Goal: Task Accomplishment & Management: Manage account settings

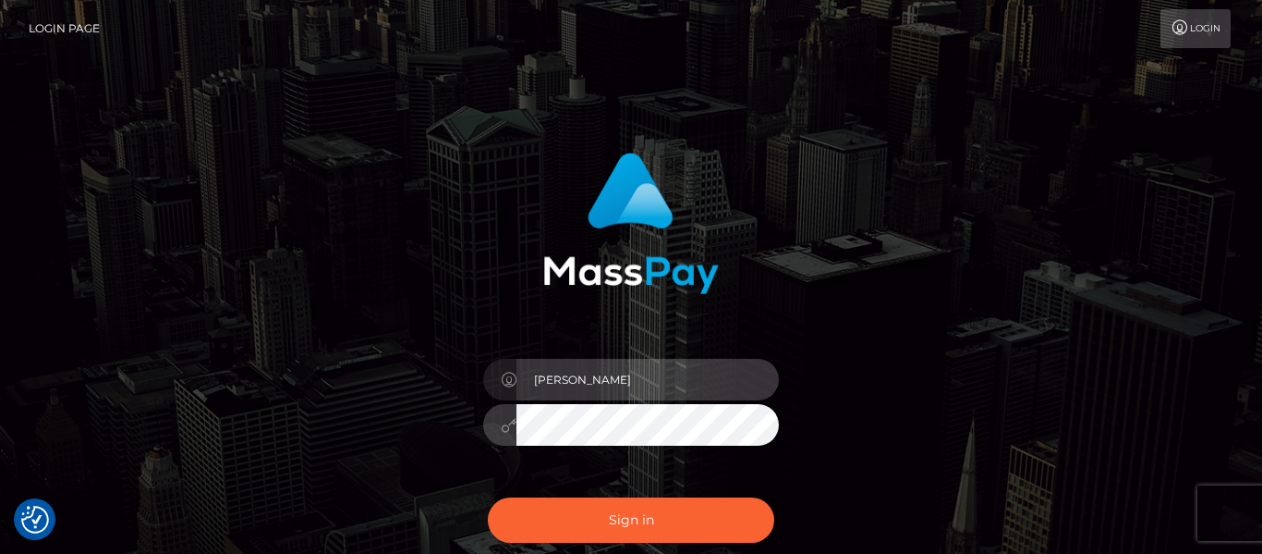
click at [685, 382] on input "[PERSON_NAME]" at bounding box center [648, 380] width 262 height 42
type input "[PERSON_NAME]"
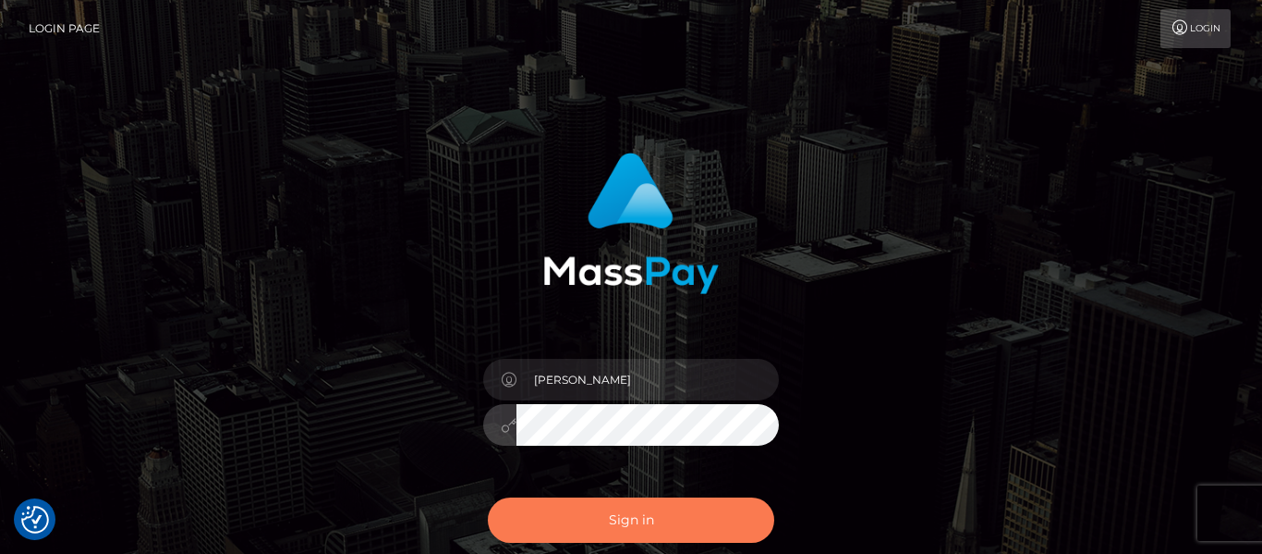
click at [610, 531] on button "Sign in" at bounding box center [631, 519] width 286 height 45
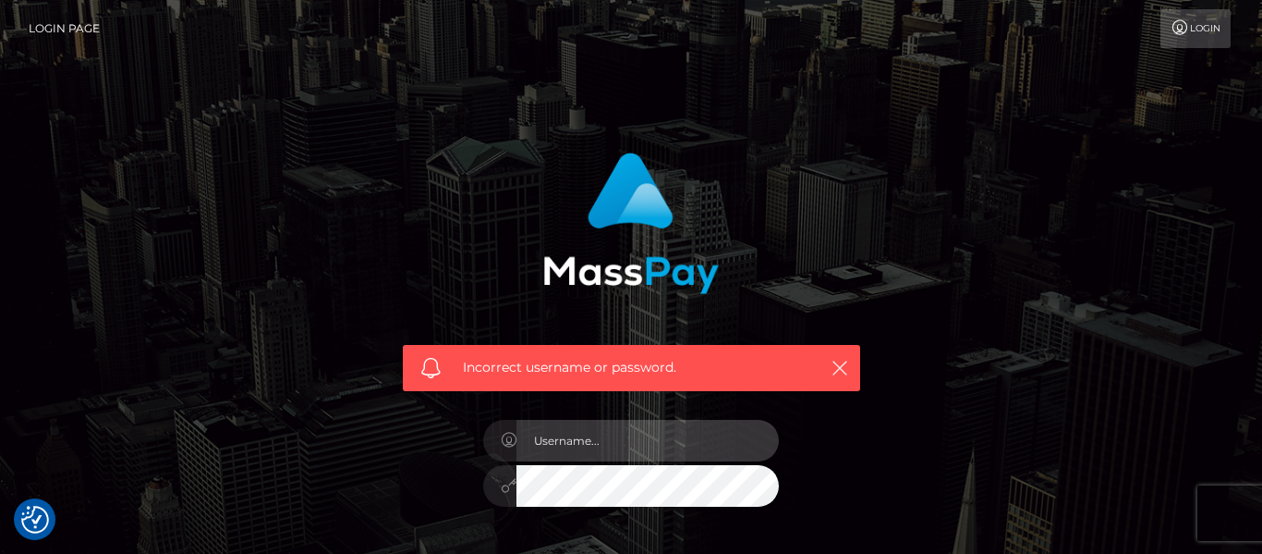
click at [587, 440] on input "text" at bounding box center [648, 441] width 262 height 42
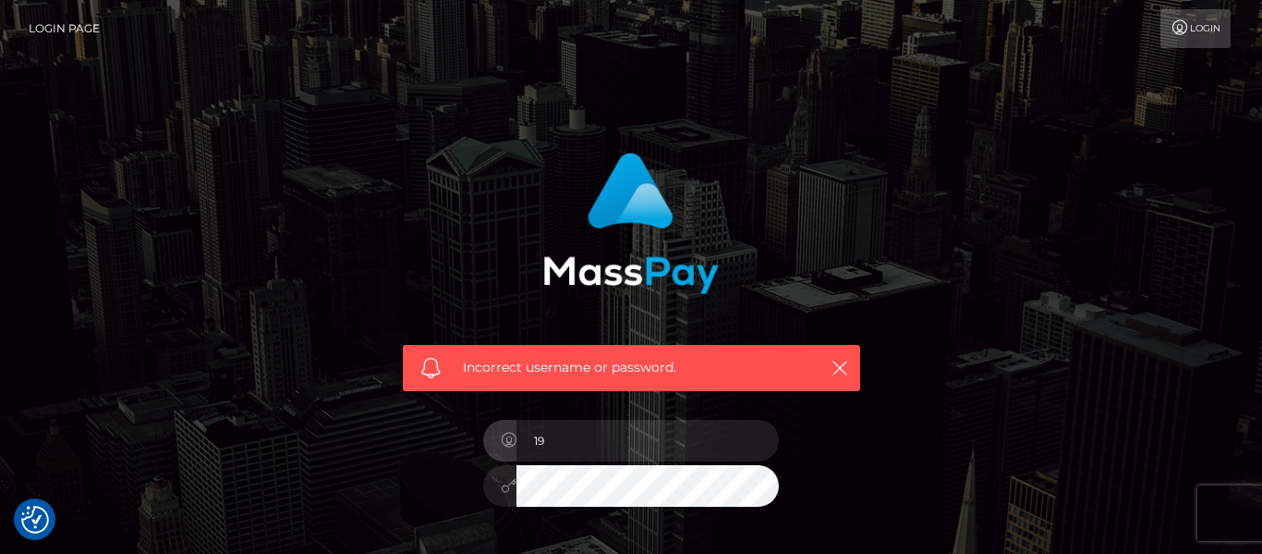
type input "1"
click at [837, 102] on div "Nombre de usuario o contraseña incorrectos. ¿Necesitar ayuda?" at bounding box center [631, 405] width 1262 height 810
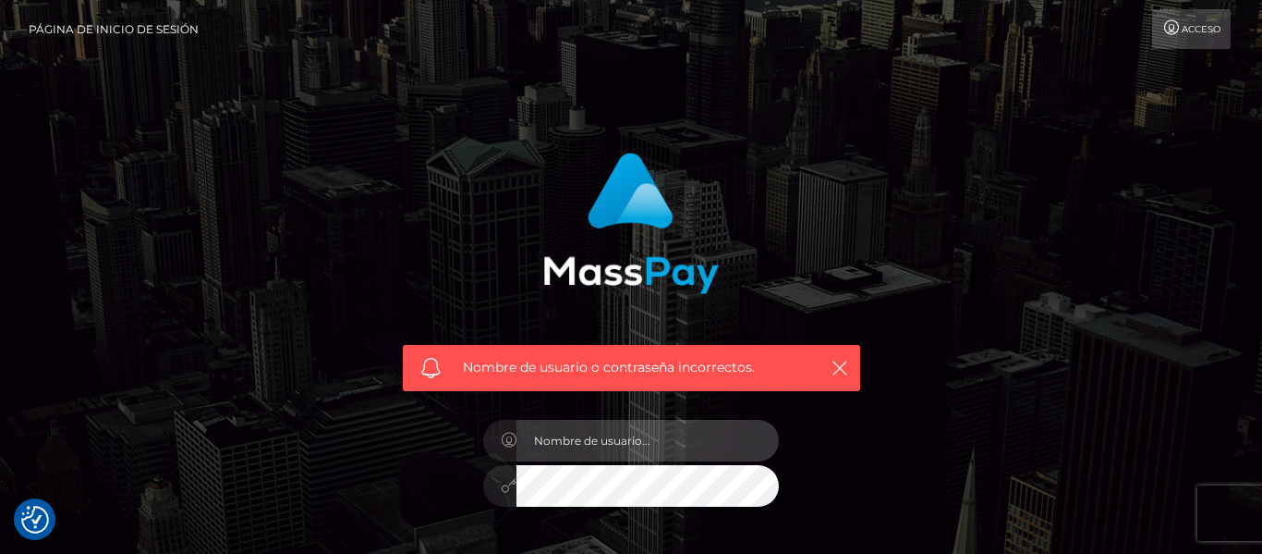
click at [614, 441] on input "text" at bounding box center [648, 441] width 262 height 42
click at [545, 444] on input "text" at bounding box center [648, 441] width 262 height 42
type input "edgarmarquezroa@gmail.com"
click at [981, 153] on div "Nombre de usuario o contraseña incorrectos. edgarmarquezroa@gmail.com" at bounding box center [631, 405] width 1054 height 532
click at [1198, 27] on font "Acceso" at bounding box center [1201, 29] width 39 height 12
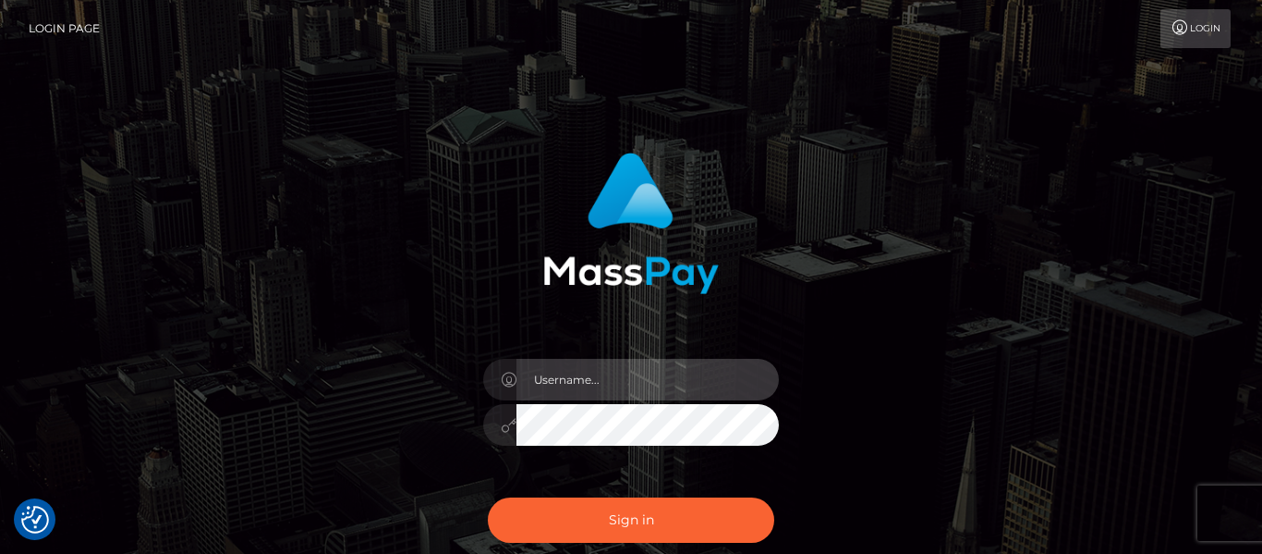
click at [577, 389] on input "text" at bounding box center [648, 380] width 262 height 42
type input "edgarmarquezroa@gmail.com"
click at [723, 385] on input "edgarmarquezroa@gmail.com" at bounding box center [648, 380] width 262 height 42
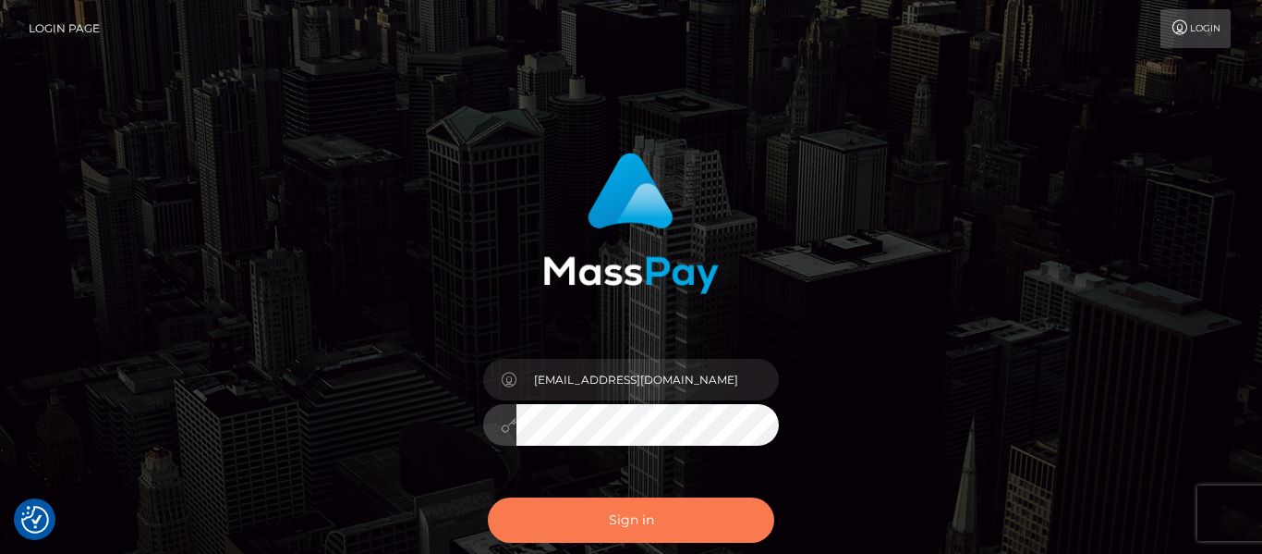
click at [642, 503] on button "Sign in" at bounding box center [631, 519] width 286 height 45
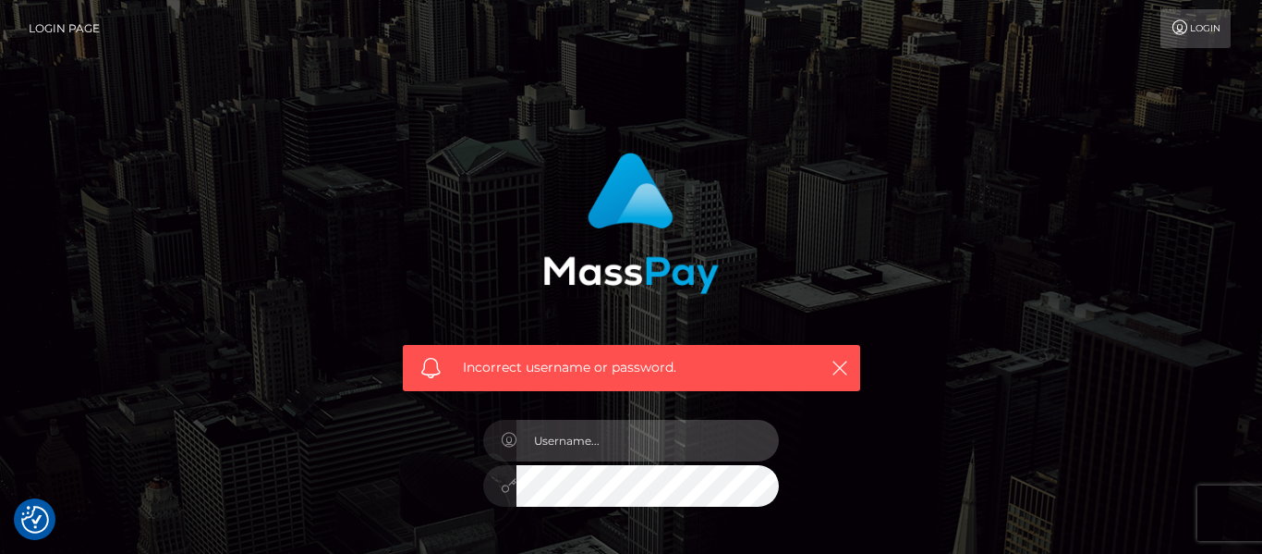
click at [598, 438] on input "text" at bounding box center [648, 441] width 262 height 42
click at [833, 201] on div "Incorrect username or password." at bounding box center [631, 265] width 485 height 252
click at [842, 372] on icon "button" at bounding box center [840, 368] width 18 height 18
click at [835, 364] on icon "button" at bounding box center [840, 368] width 18 height 18
click at [842, 370] on icon "button" at bounding box center [840, 368] width 18 height 18
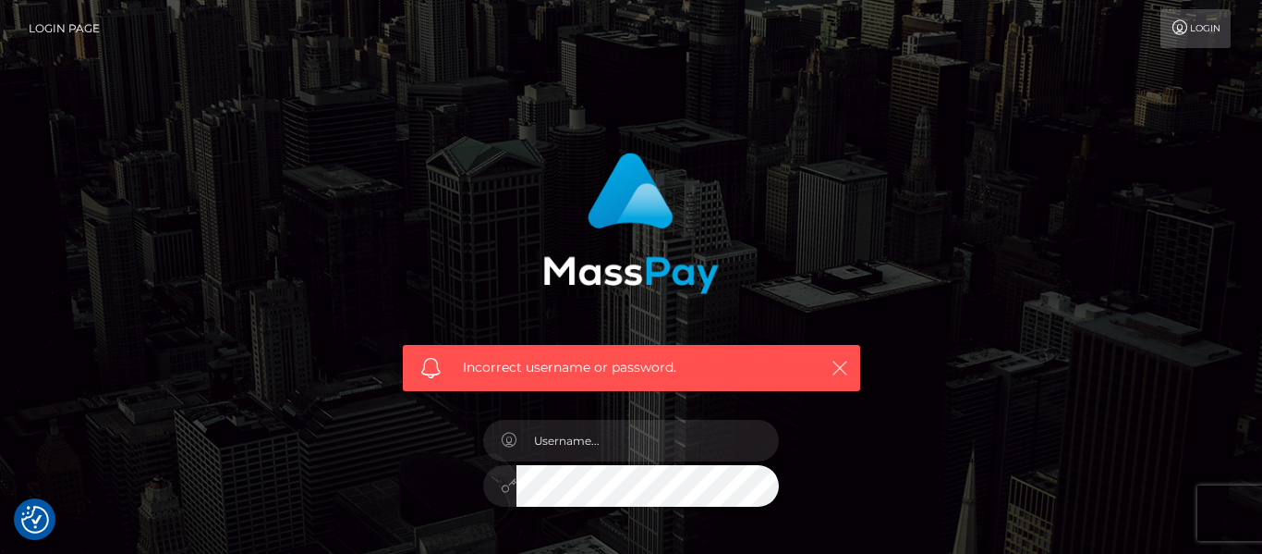
click at [842, 370] on icon "button" at bounding box center [840, 368] width 18 height 18
click at [565, 445] on input "text" at bounding box center [648, 441] width 262 height 42
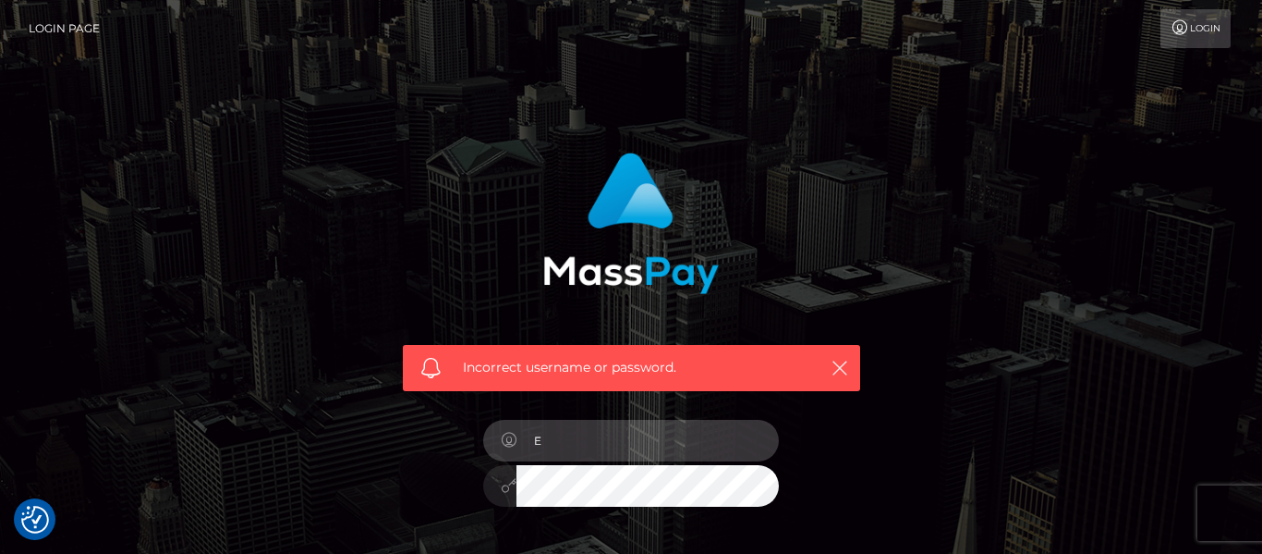
type input "Edgar Márquez"
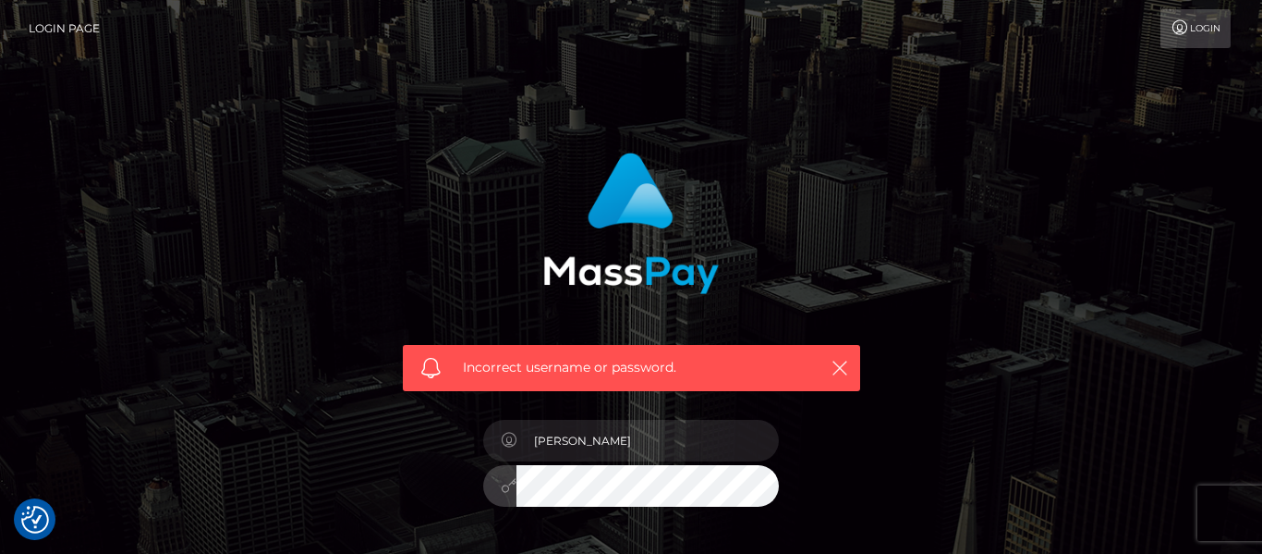
click at [1081, 457] on div "Incorrect username or password. Edgar Márquez" at bounding box center [631, 404] width 1054 height 531
click at [700, 536] on div "Edgar Márquez" at bounding box center [630, 476] width 323 height 141
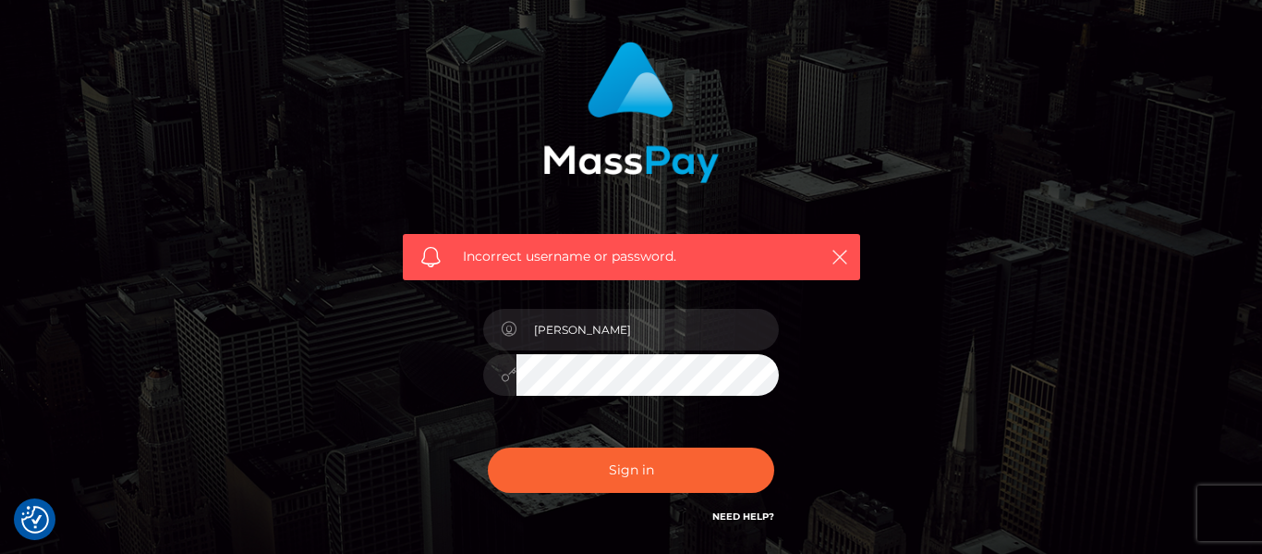
scroll to position [148, 0]
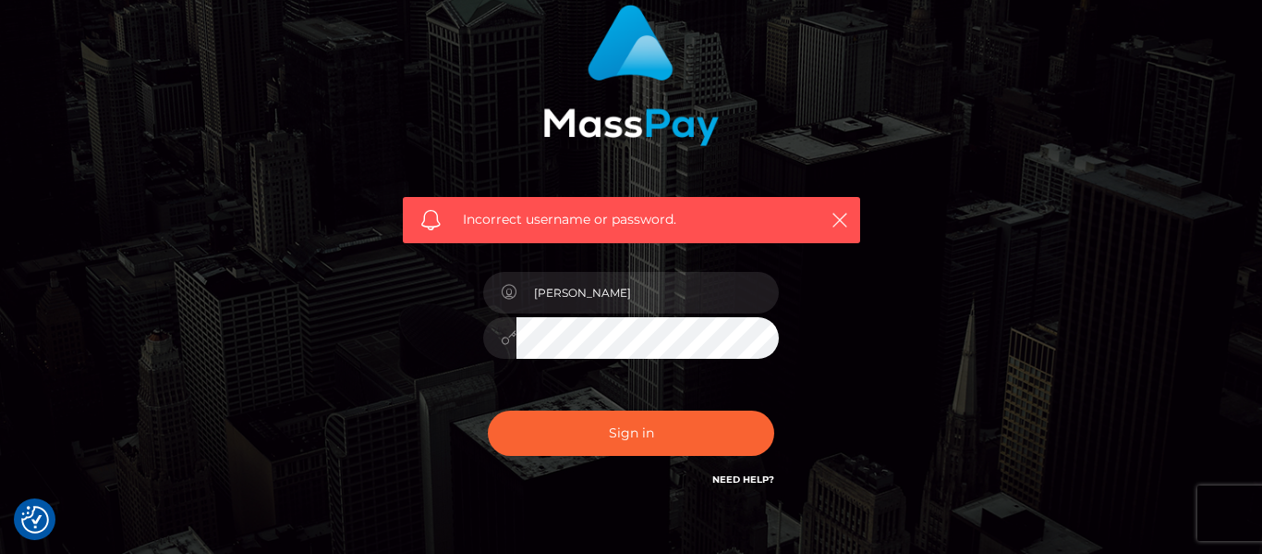
click at [505, 291] on icon at bounding box center [509, 292] width 16 height 15
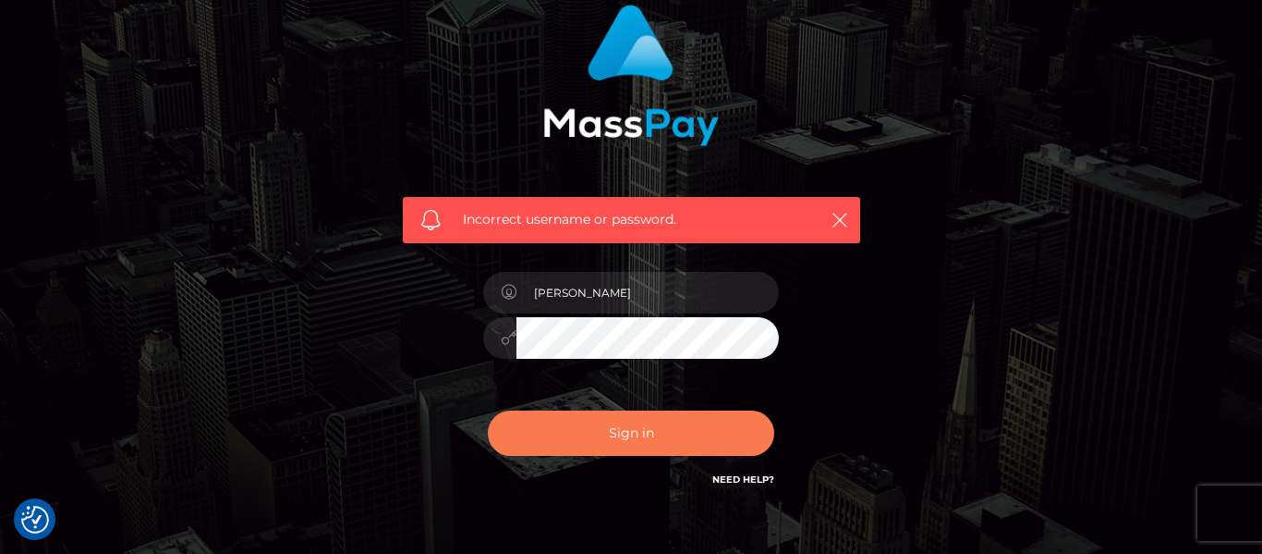
click at [620, 446] on button "Sign in" at bounding box center [631, 432] width 286 height 45
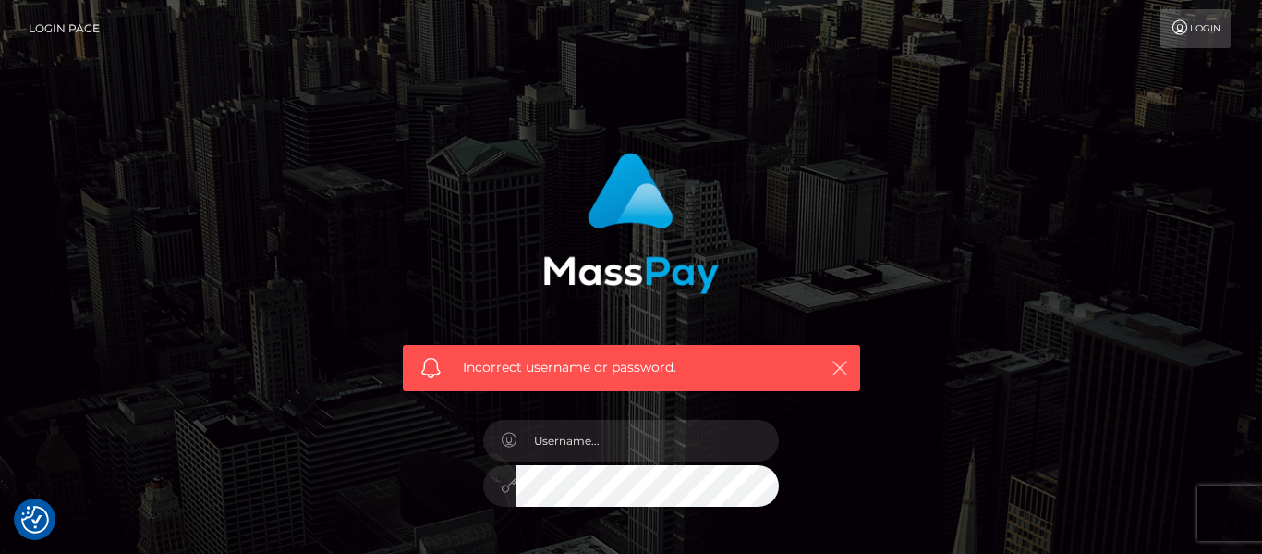
click at [846, 372] on icon "button" at bounding box center [840, 368] width 18 height 18
click at [835, 370] on icon "button" at bounding box center [840, 368] width 18 height 18
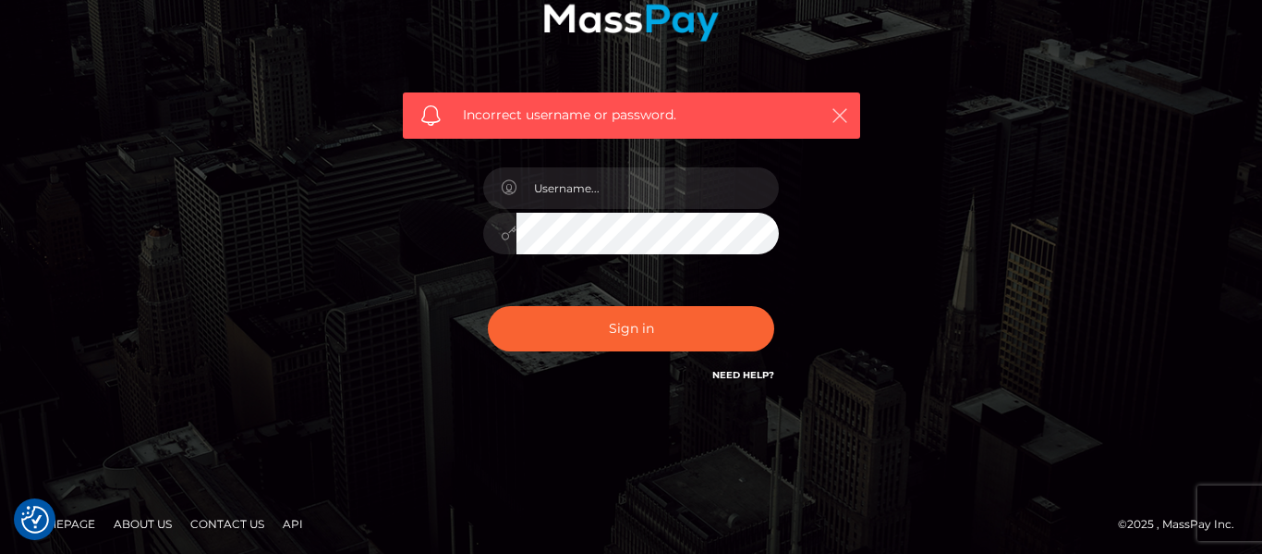
scroll to position [255, 0]
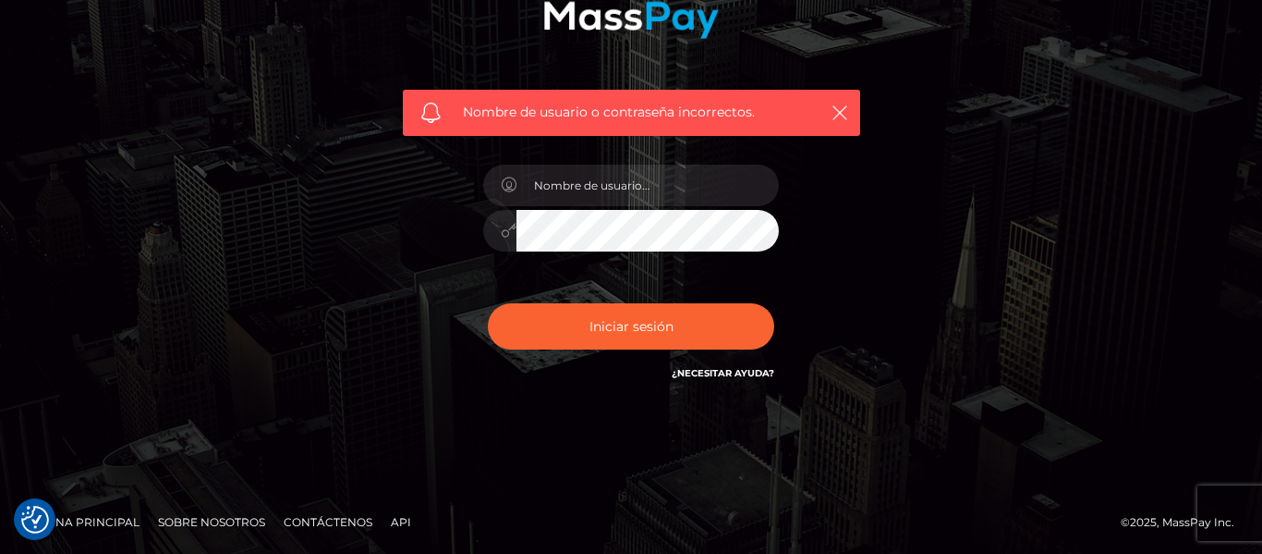
click at [888, 299] on div "Nombre de usuario o contraseña incorrectos." at bounding box center [631, 150] width 1054 height 532
click at [708, 376] on font "¿Necesitar ayuda?" at bounding box center [723, 373] width 103 height 12
click at [704, 372] on font "¿Necesitar ayuda?" at bounding box center [723, 373] width 103 height 12
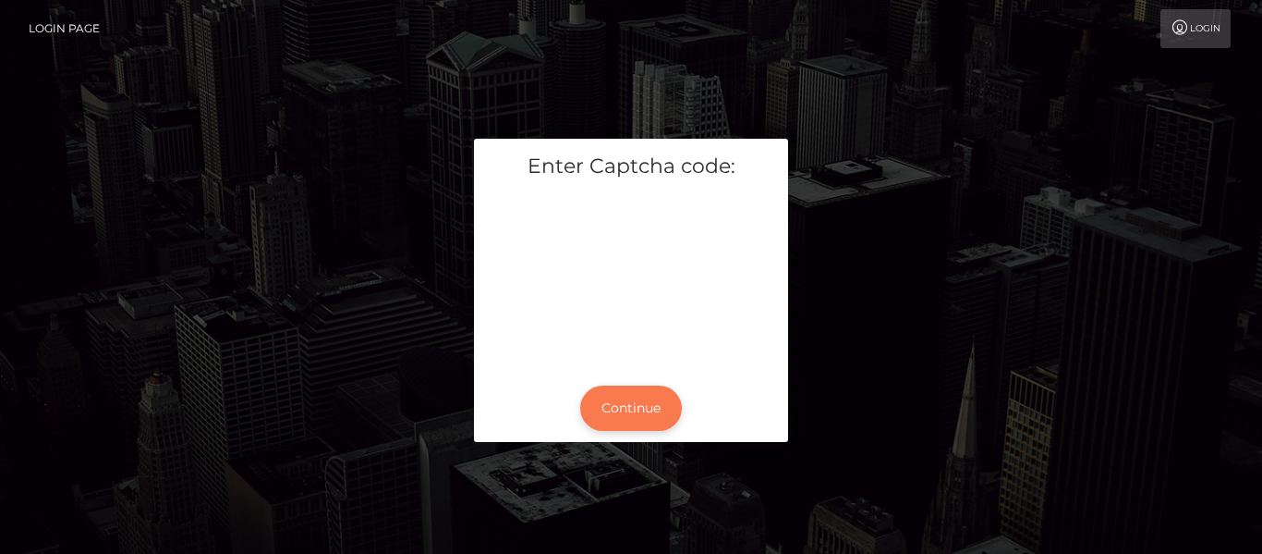
click at [635, 402] on button "Continue" at bounding box center [631, 407] width 102 height 45
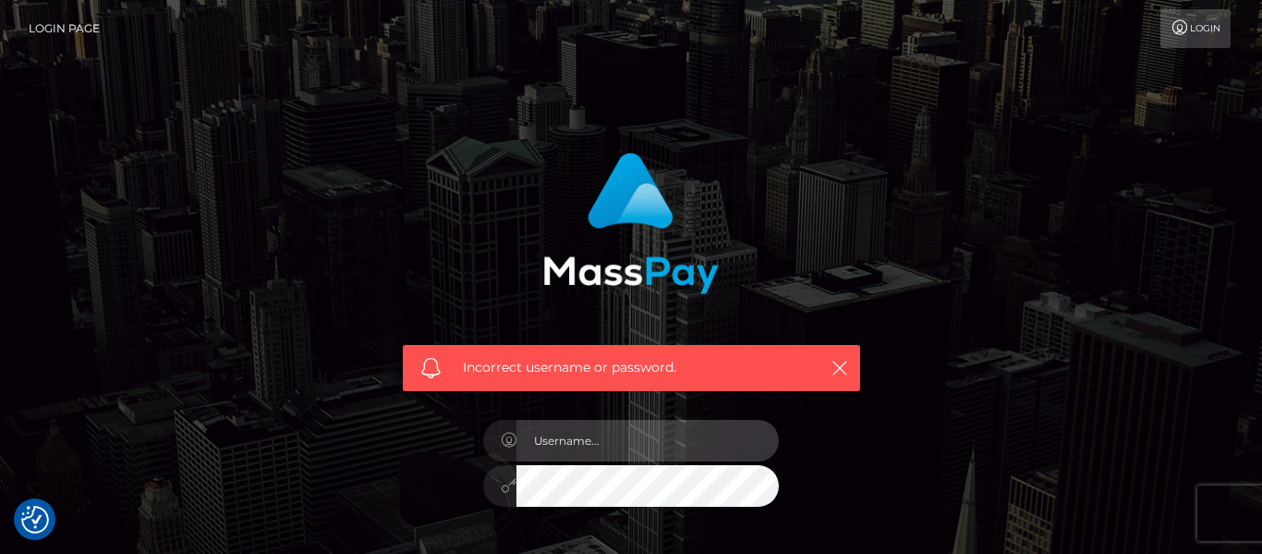
click at [572, 441] on input "text" at bounding box center [648, 441] width 262 height 42
checkbox input "true"
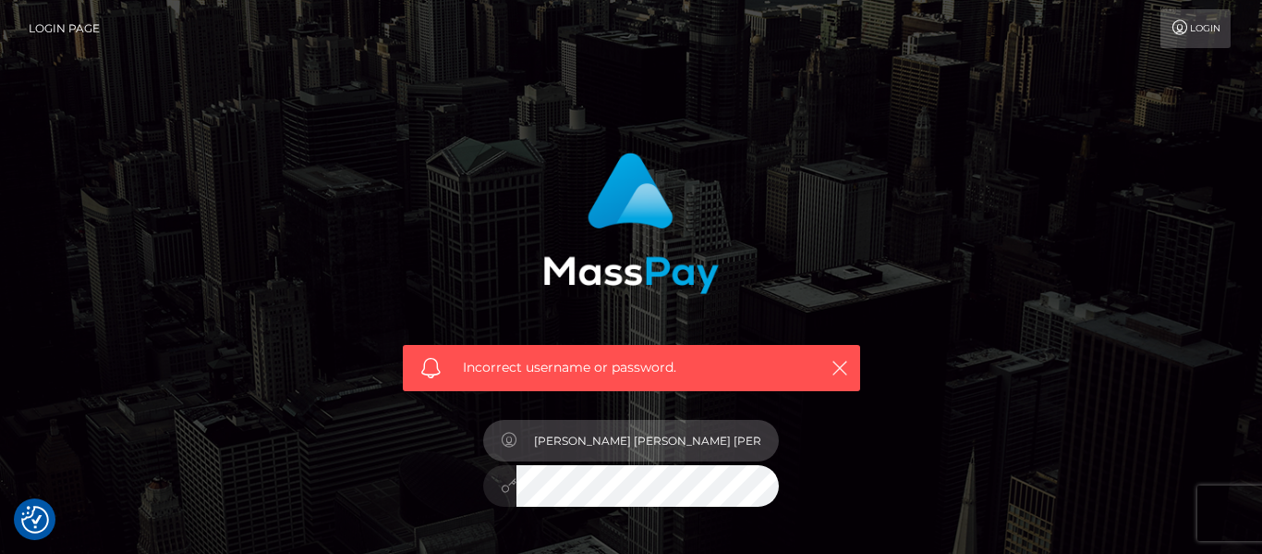
type input "[PERSON_NAME] [PERSON_NAME] [PERSON_NAME]"
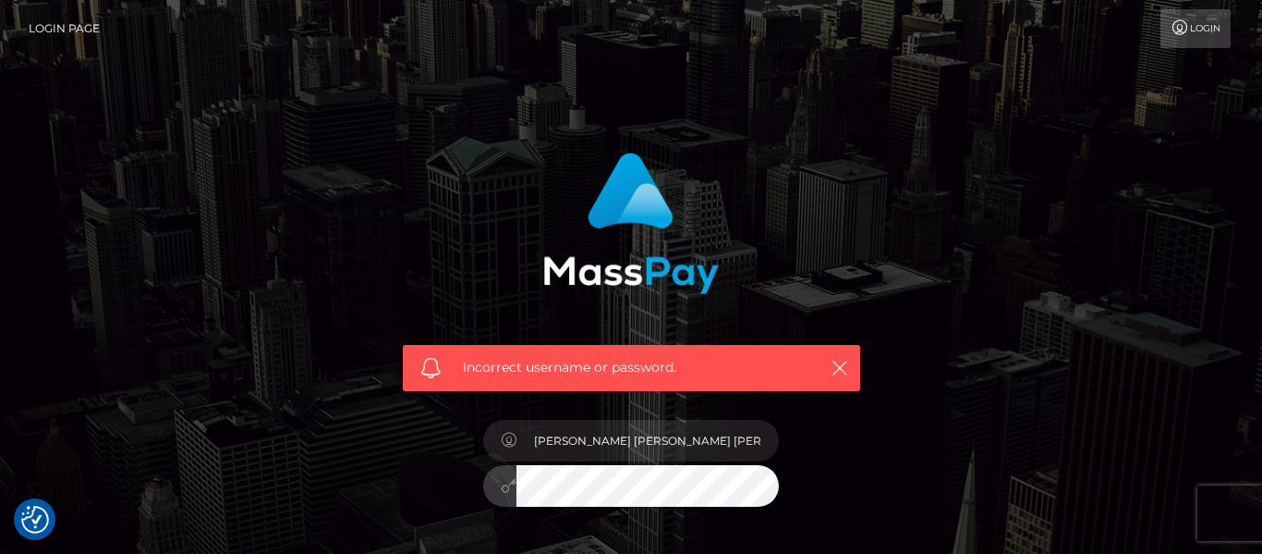
click at [1018, 169] on div "Incorrect username or password. Edgar Jose Marquez Roa" at bounding box center [631, 404] width 1054 height 531
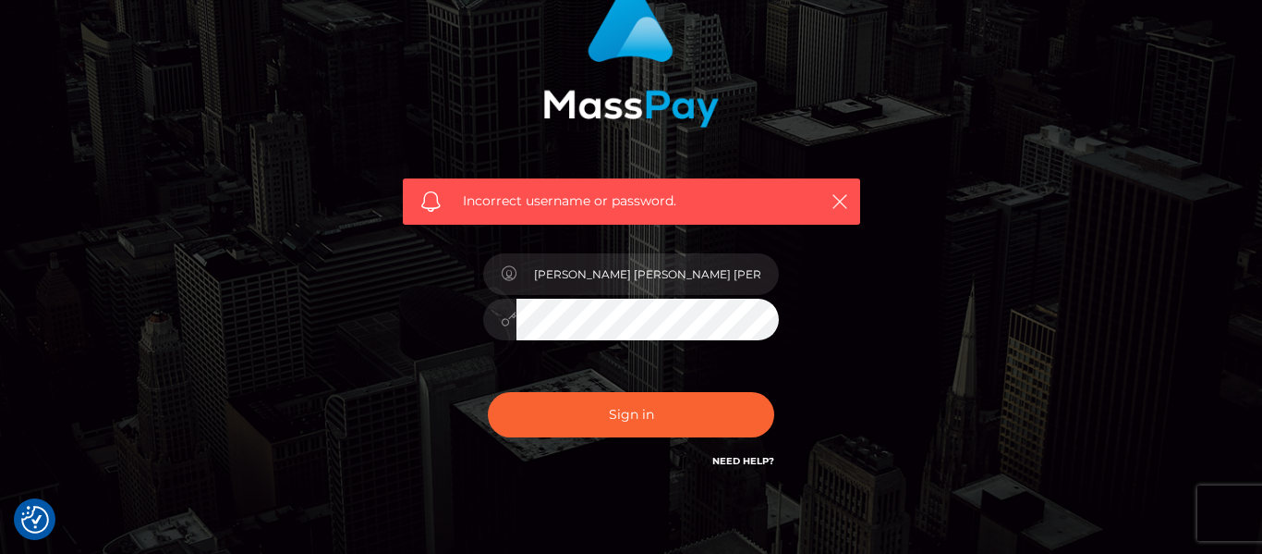
scroll to position [185, 0]
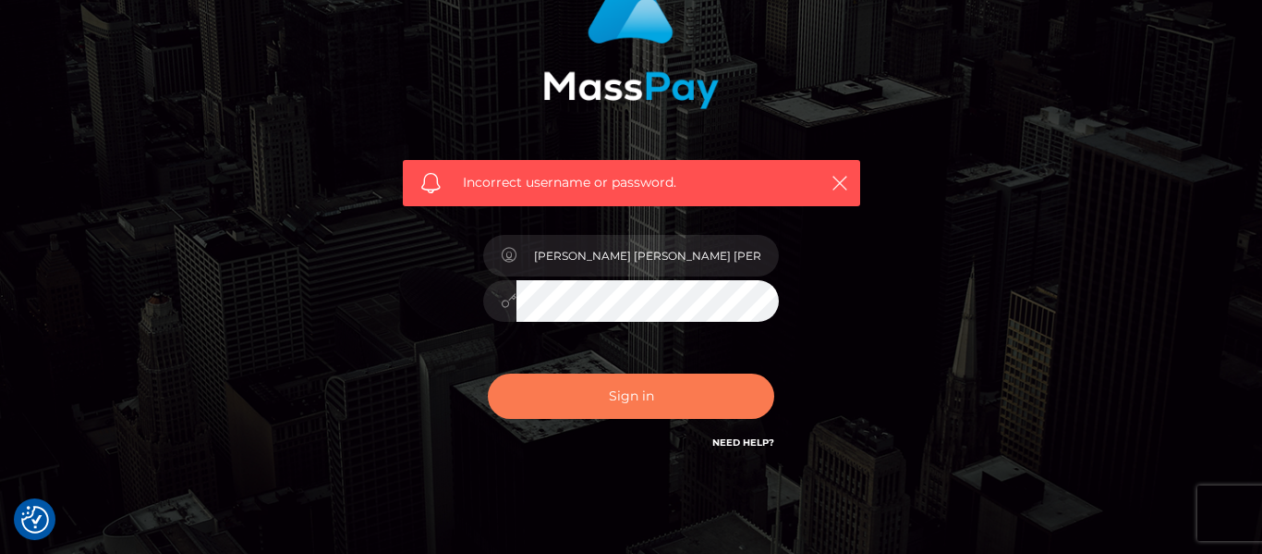
click at [599, 401] on button "Sign in" at bounding box center [631, 395] width 286 height 45
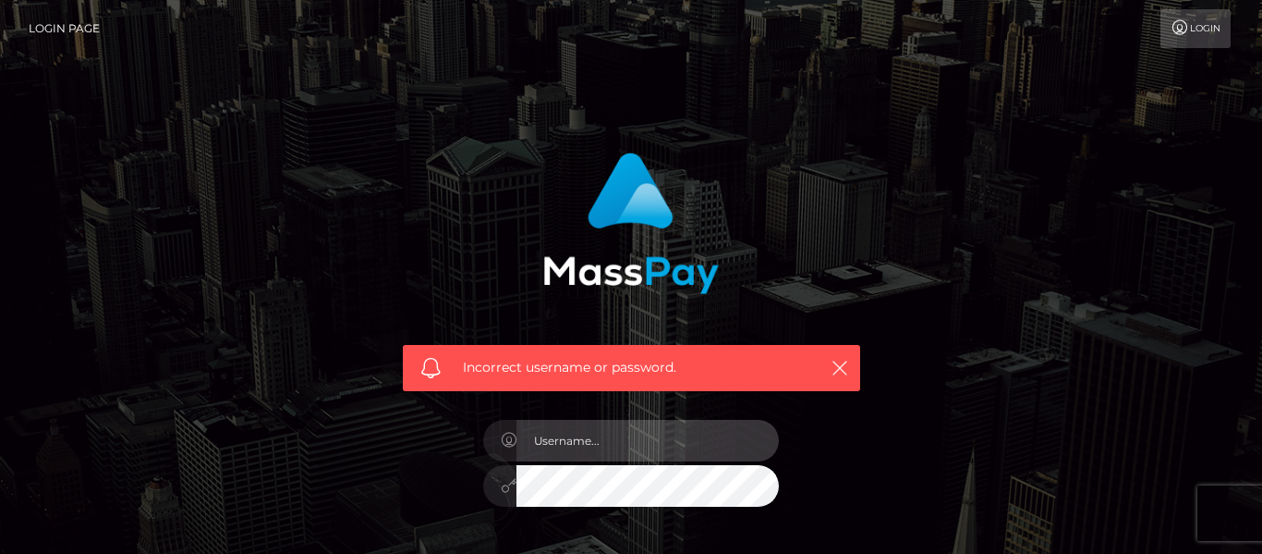
click at [553, 436] on input "text" at bounding box center [648, 441] width 262 height 42
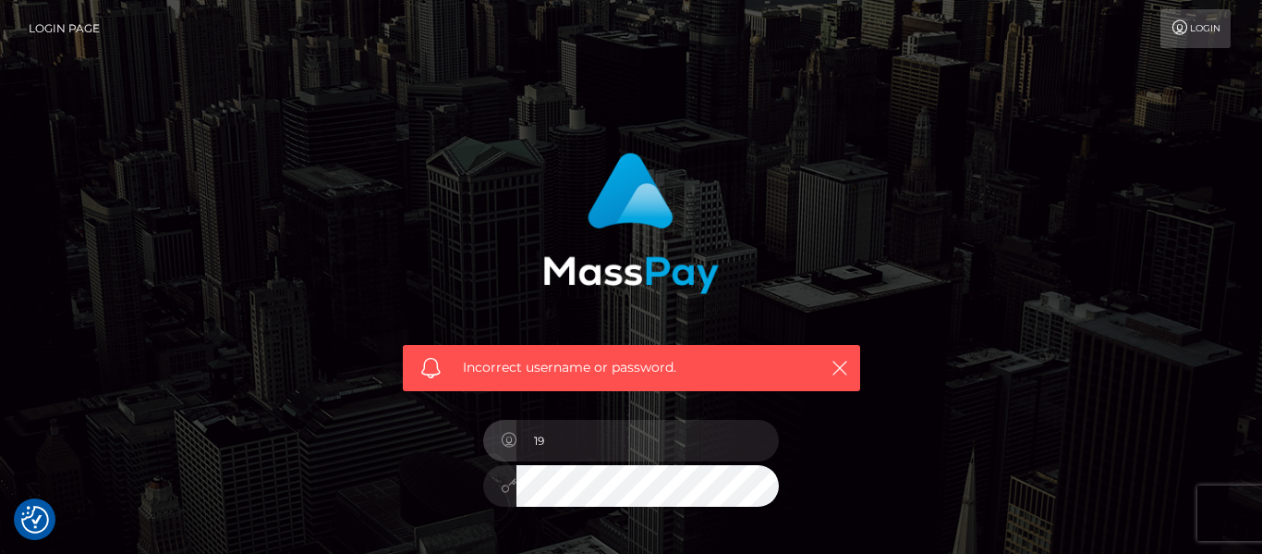
type input "1"
type input "EDGAR MARQUEZ"
click at [1163, 196] on div "Incorrect username or password. EDGAR MARQUEZ" at bounding box center [631, 404] width 1262 height 809
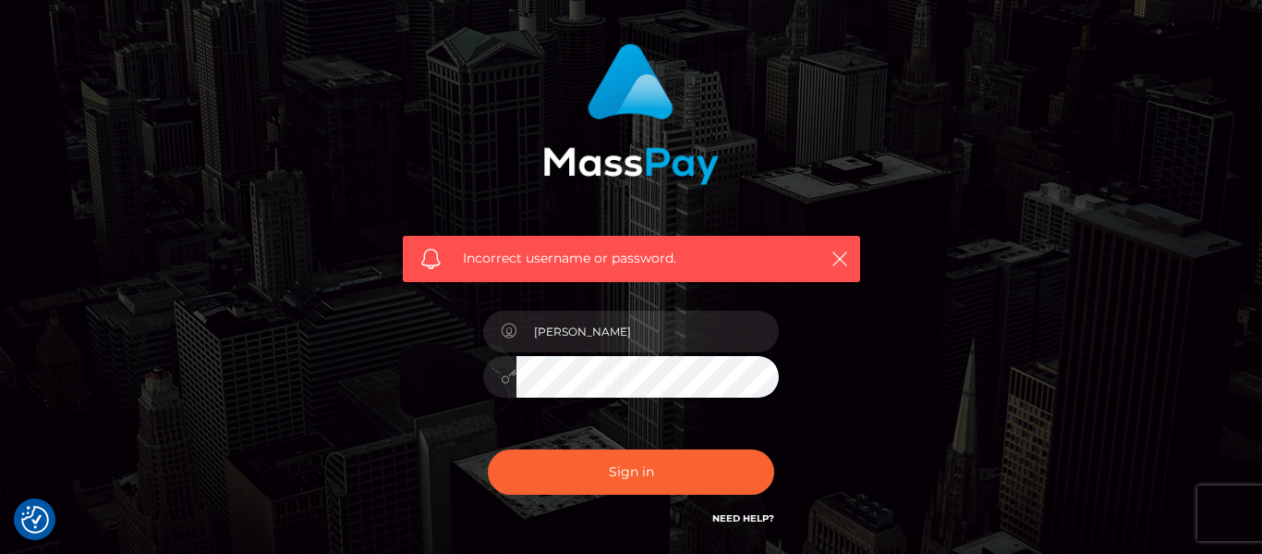
scroll to position [111, 0]
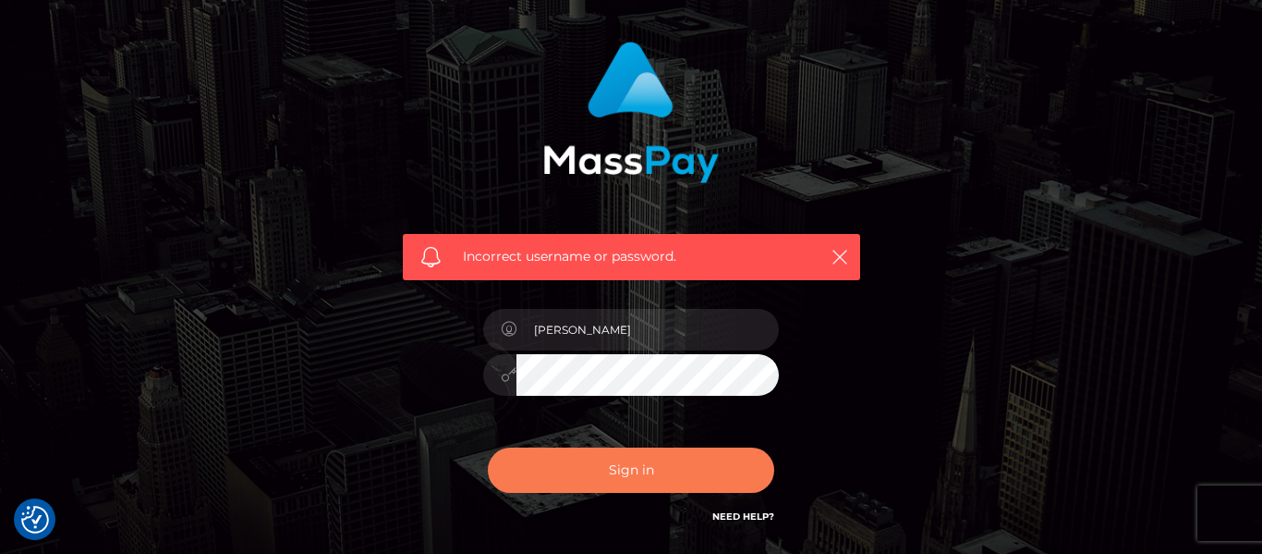
click at [738, 474] on button "Sign in" at bounding box center [631, 469] width 286 height 45
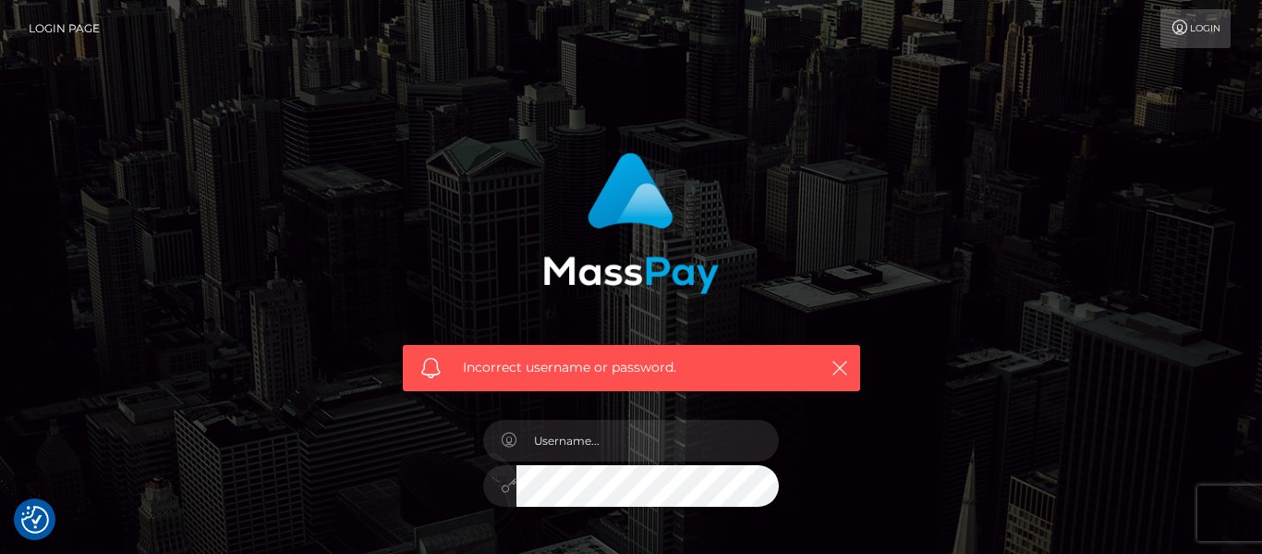
checkbox input "true"
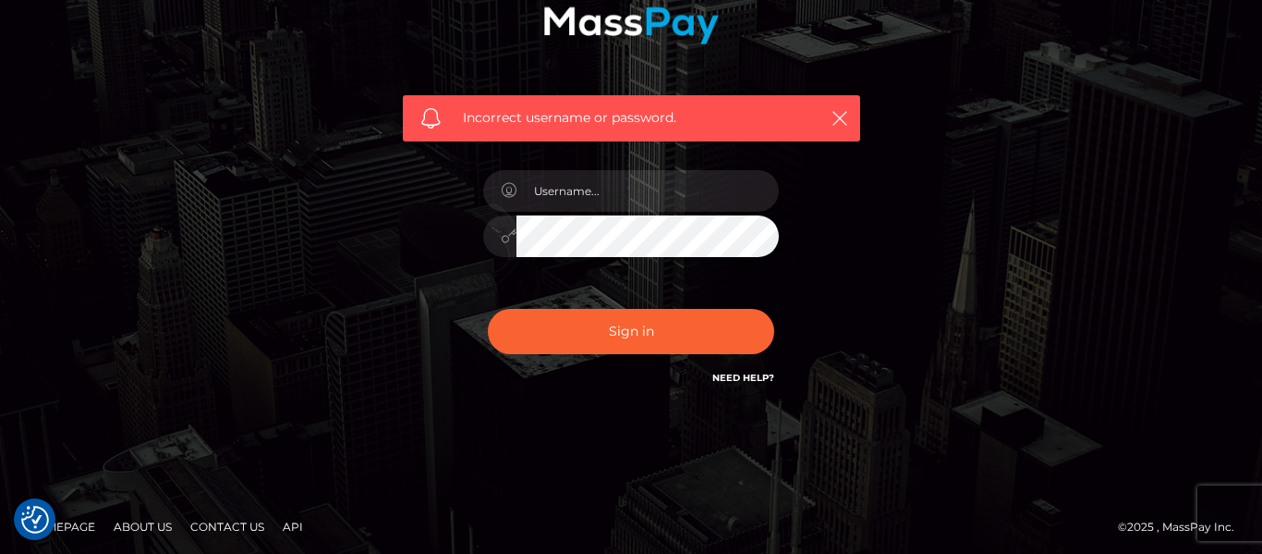
scroll to position [255, 0]
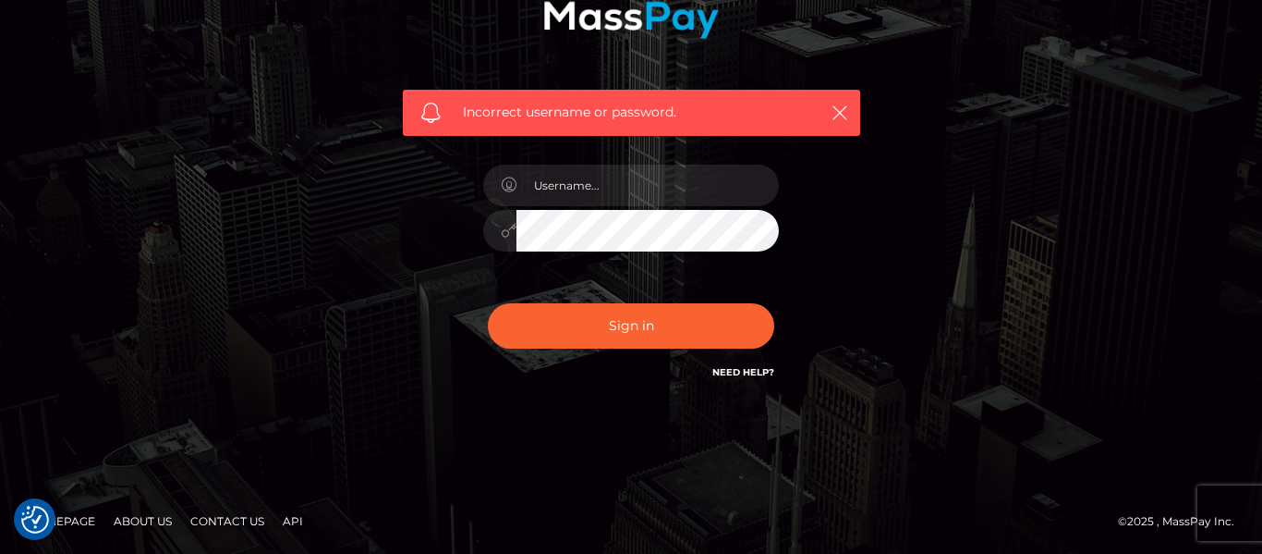
click at [739, 372] on link "Need Help?" at bounding box center [744, 372] width 62 height 12
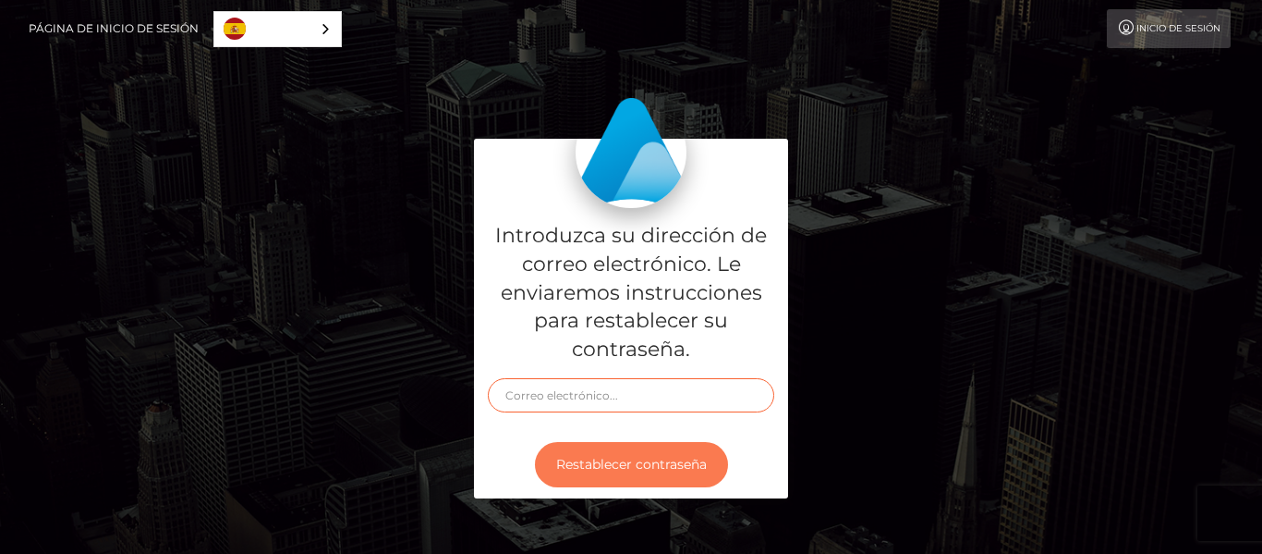
type input "[DATE]"
click at [579, 457] on button "Restablecer contraseña" at bounding box center [631, 464] width 193 height 45
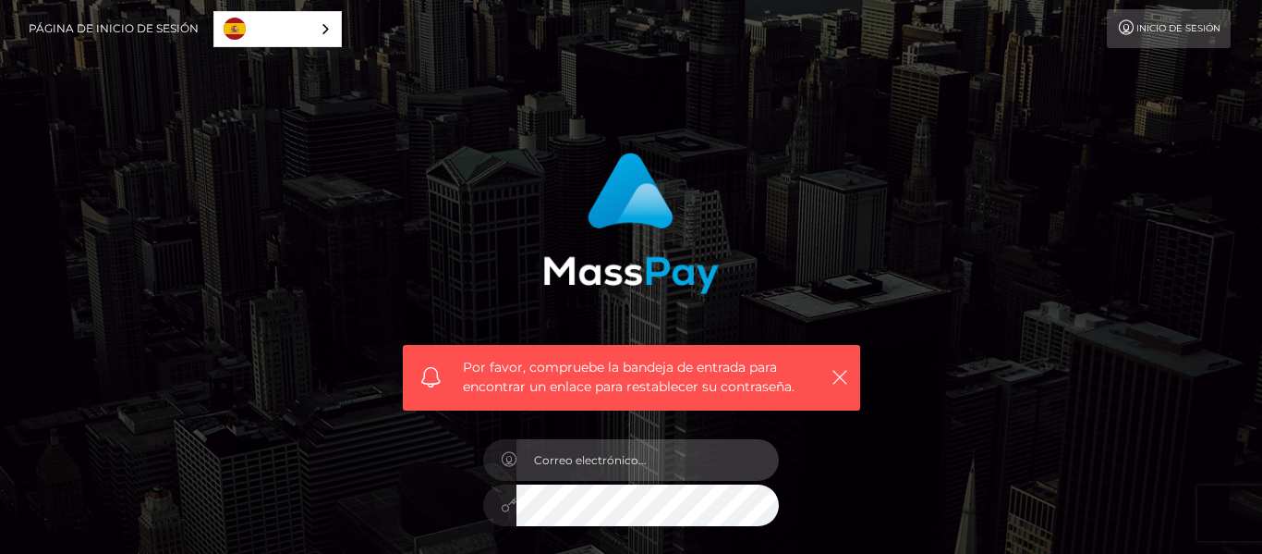
type input "[DATE]"
click at [613, 457] on input "1973-01-23" at bounding box center [648, 460] width 262 height 42
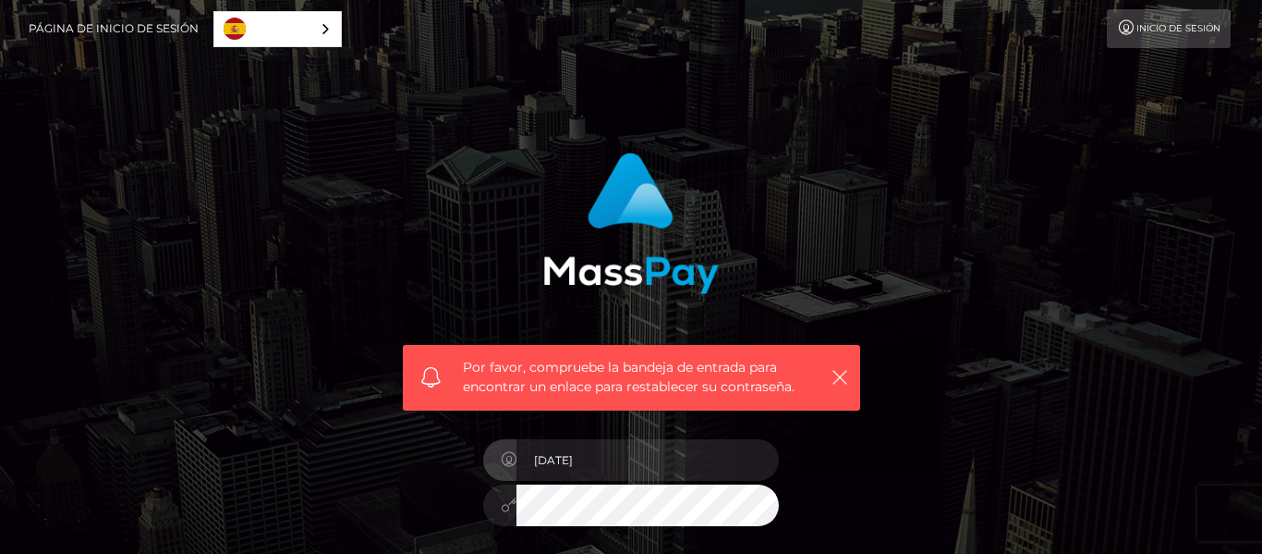
click at [1135, 286] on div "Por favor, compruebe la bandeja de entrada para encontrar un enlace para restab…" at bounding box center [631, 414] width 1054 height 551
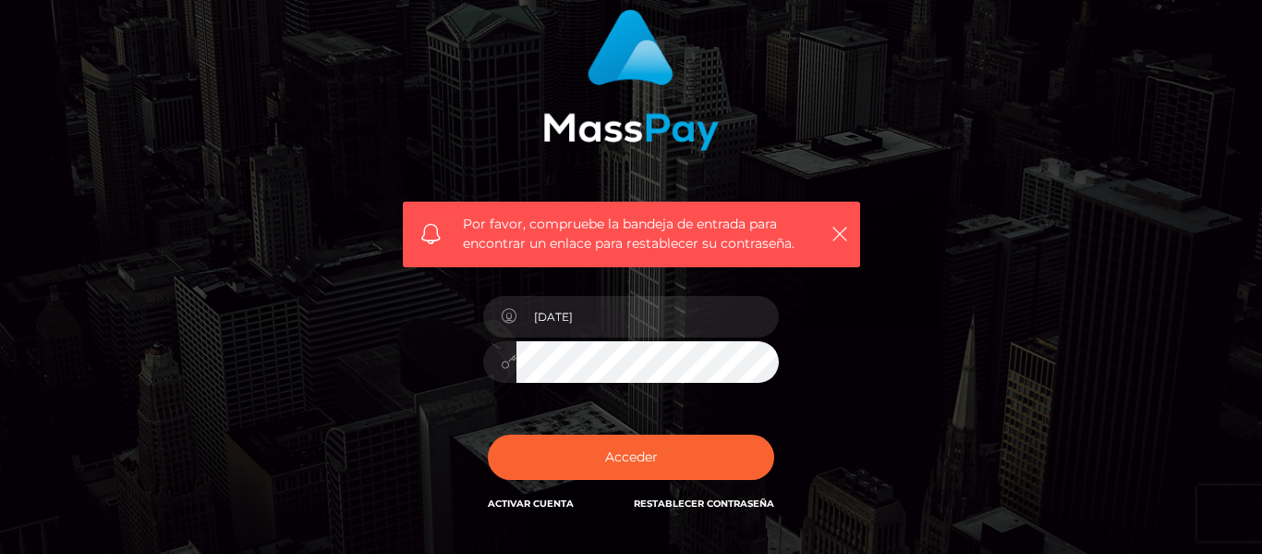
scroll to position [148, 0]
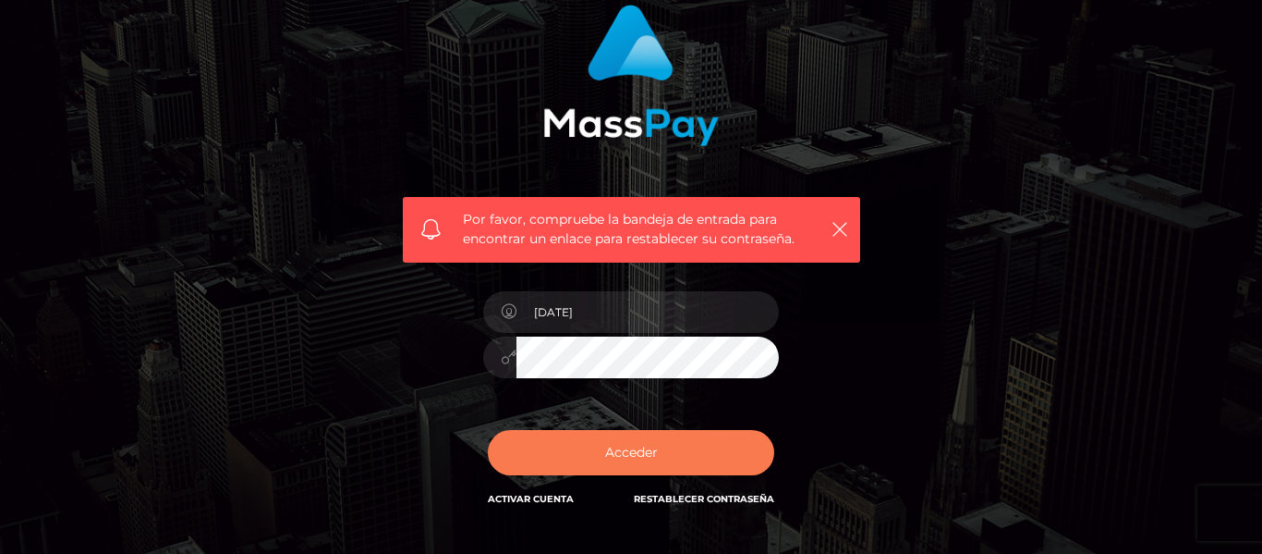
click at [729, 460] on button "Acceder" at bounding box center [631, 452] width 286 height 45
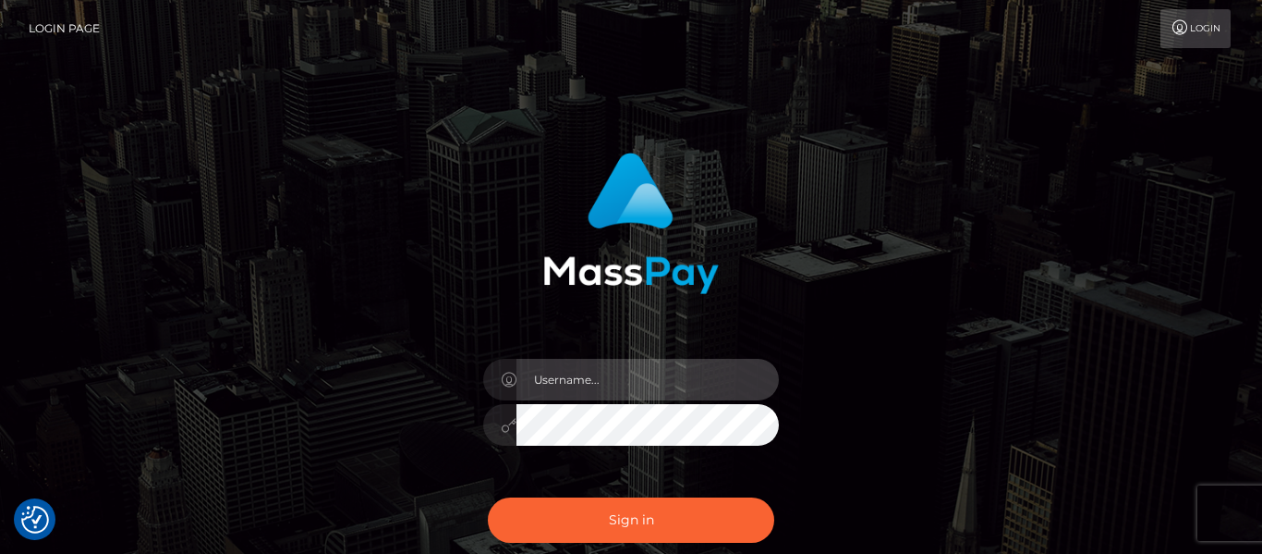
click at [564, 372] on input "text" at bounding box center [648, 380] width 262 height 42
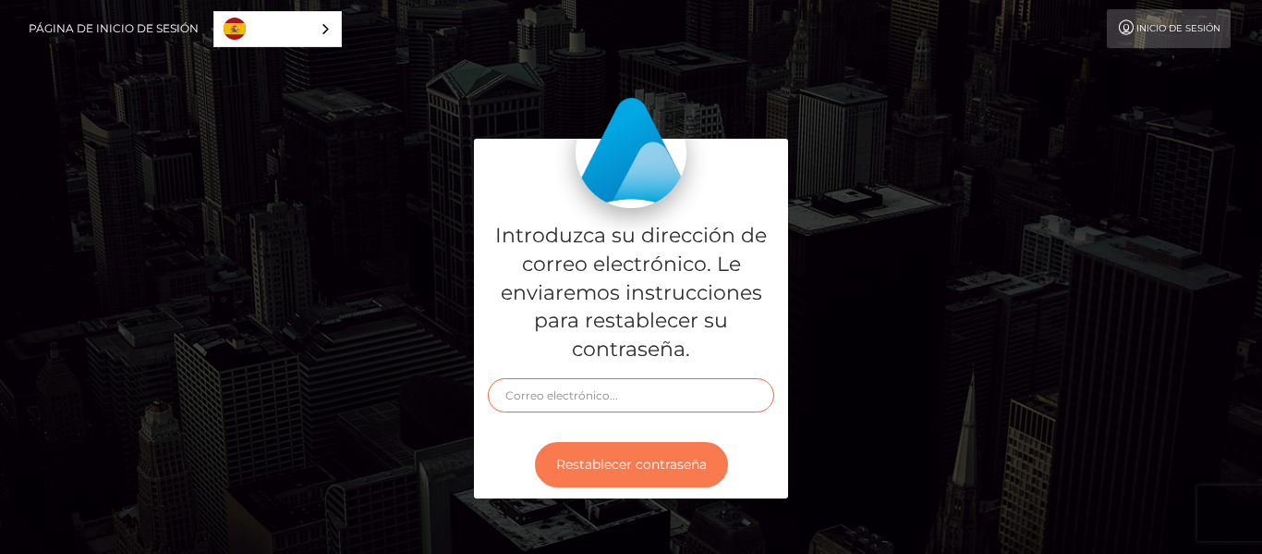
type input "1973-01-23"
click at [606, 460] on button "Restablecer contraseña" at bounding box center [631, 464] width 193 height 45
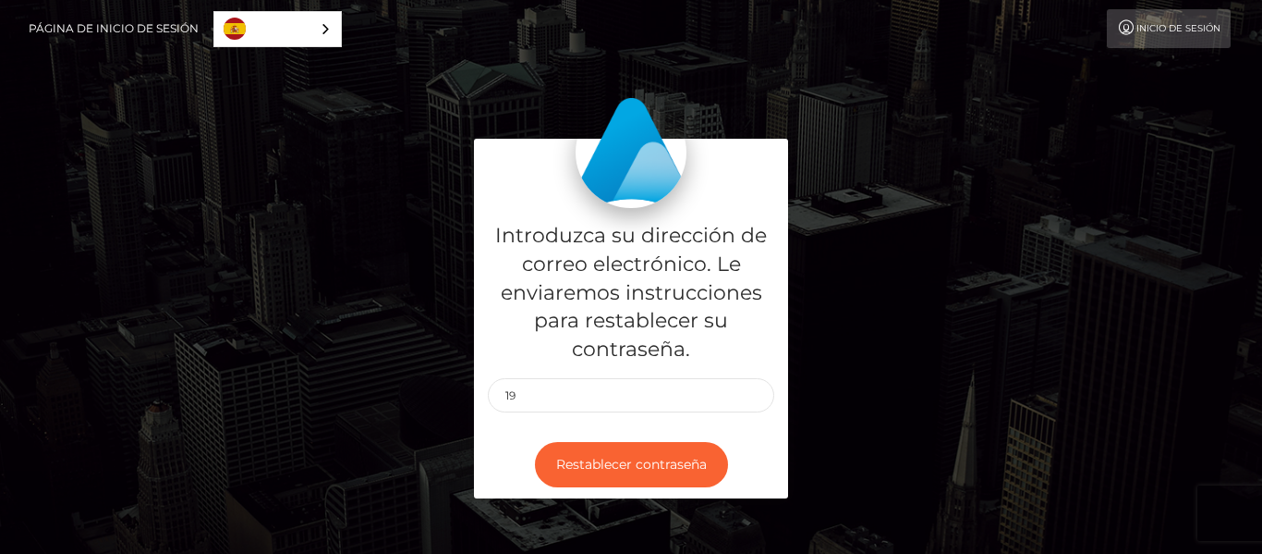
type input "1"
type input "[EMAIL_ADDRESS][DOMAIN_NAME]"
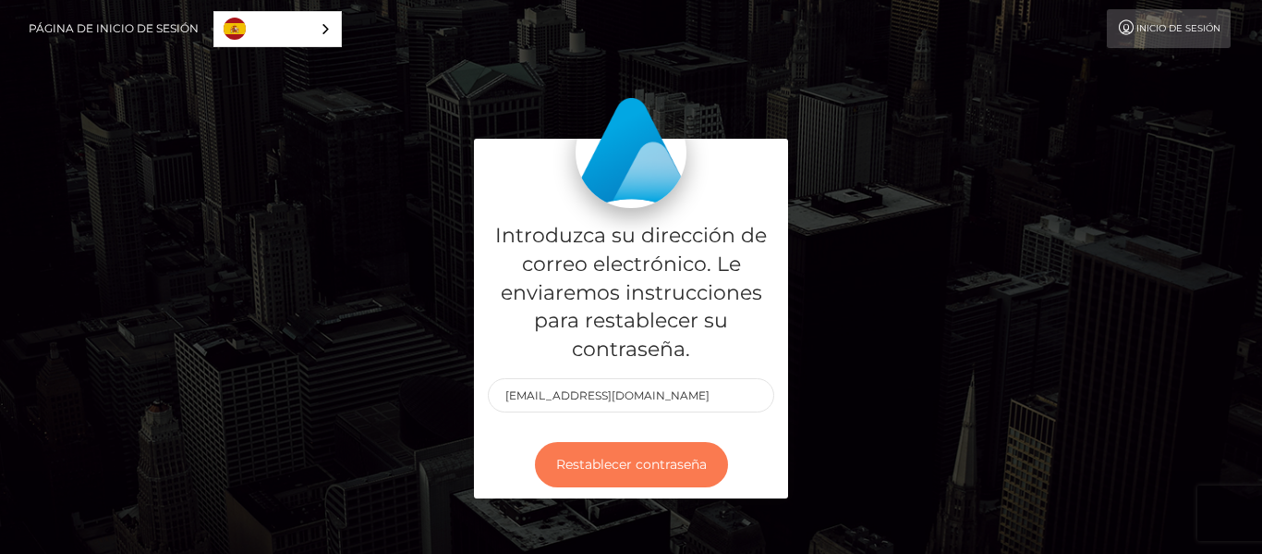
click at [619, 470] on button "Restablecer contraseña" at bounding box center [631, 464] width 193 height 45
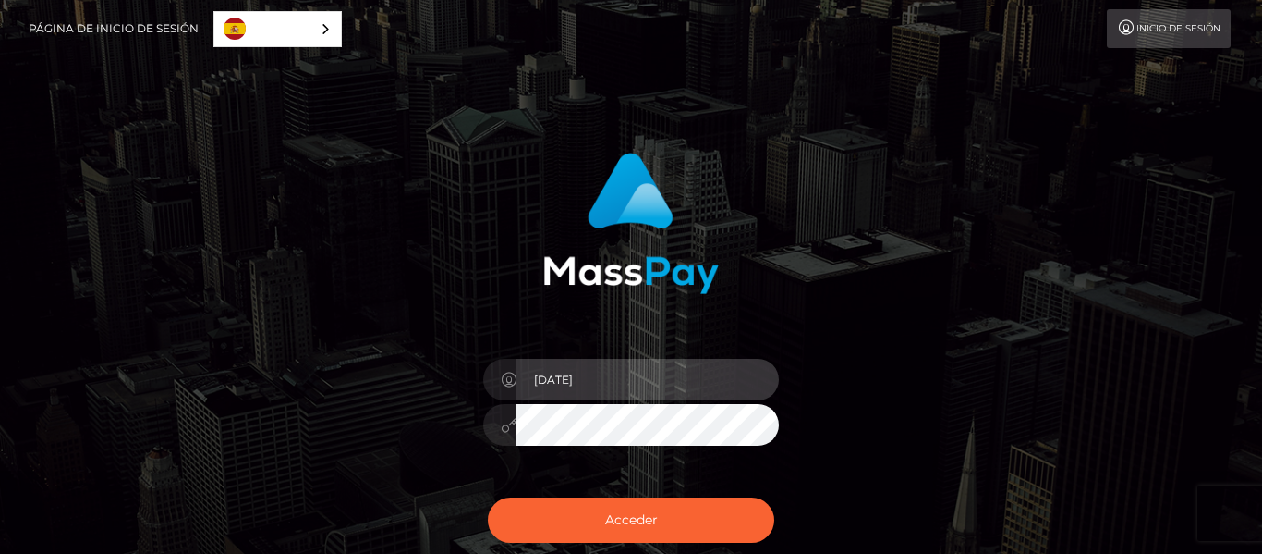
click at [622, 372] on input "1973-01-23" at bounding box center [648, 380] width 262 height 42
type input "1"
type input "e"
type input "Edgarmarquezroa@gmail.com"
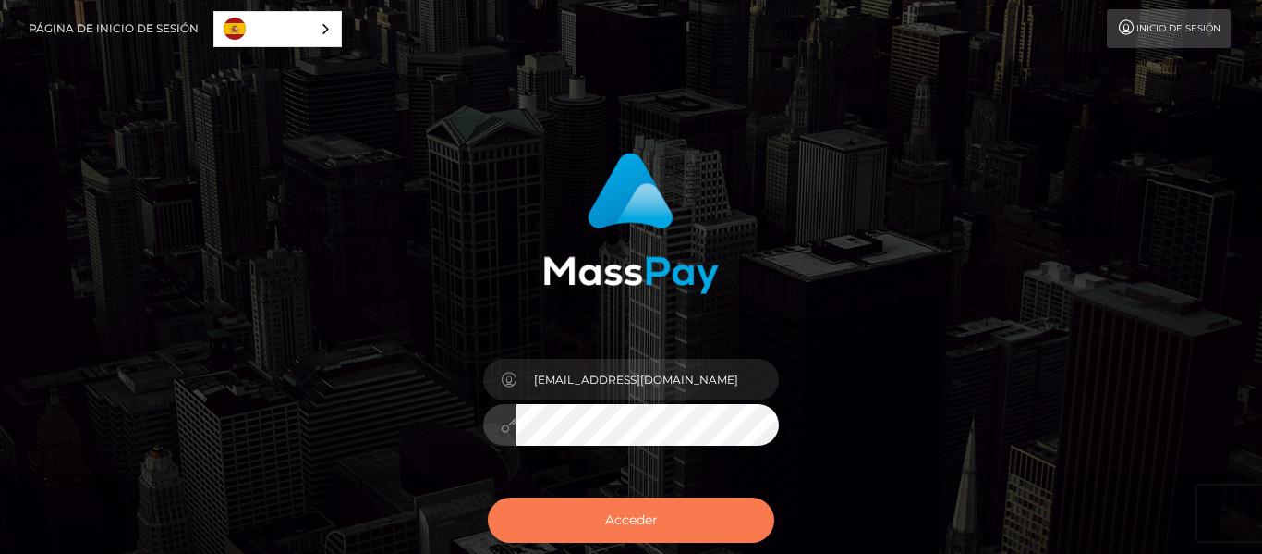
click at [610, 517] on button "Acceder" at bounding box center [631, 519] width 286 height 45
